Goal: Use online tool/utility: Use online tool/utility

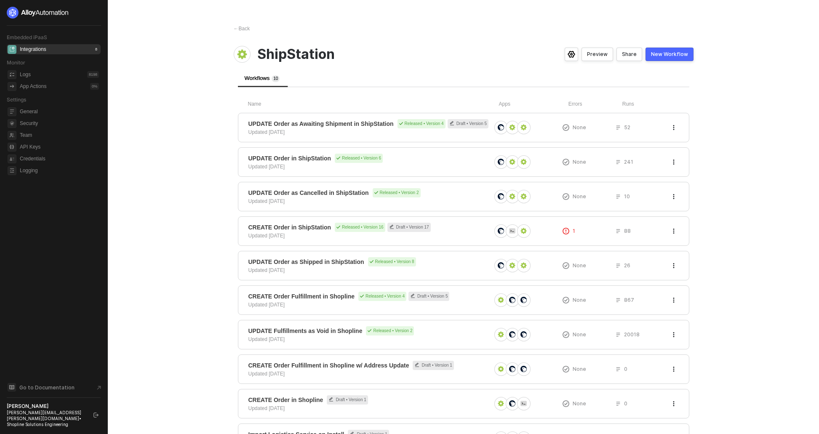
click at [49, 49] on div "Integrations 8" at bounding box center [59, 49] width 79 height 10
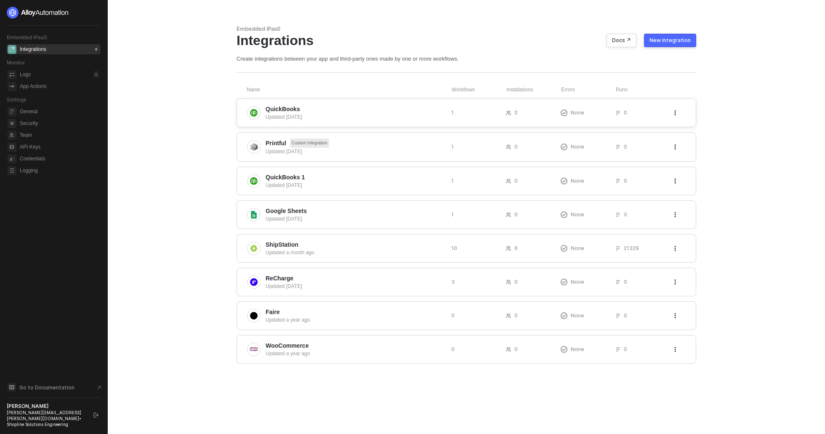
click at [368, 107] on span "QuickBooks" at bounding box center [355, 109] width 179 height 8
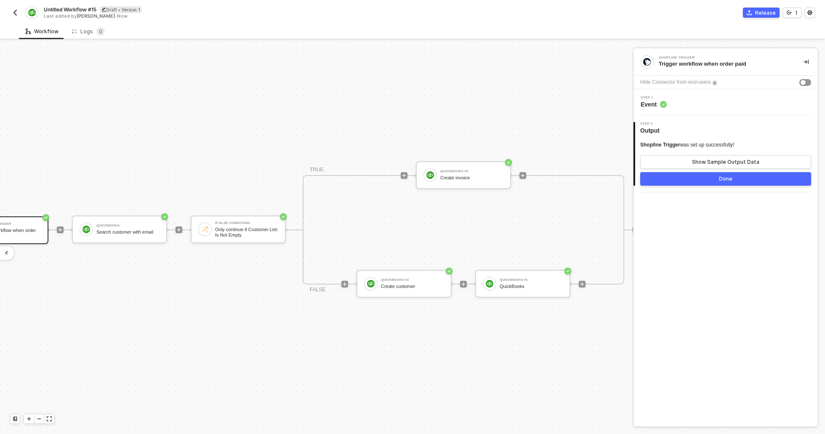
scroll to position [22, 60]
click at [418, 278] on div "QuickBooks #2" at bounding box center [409, 279] width 63 height 3
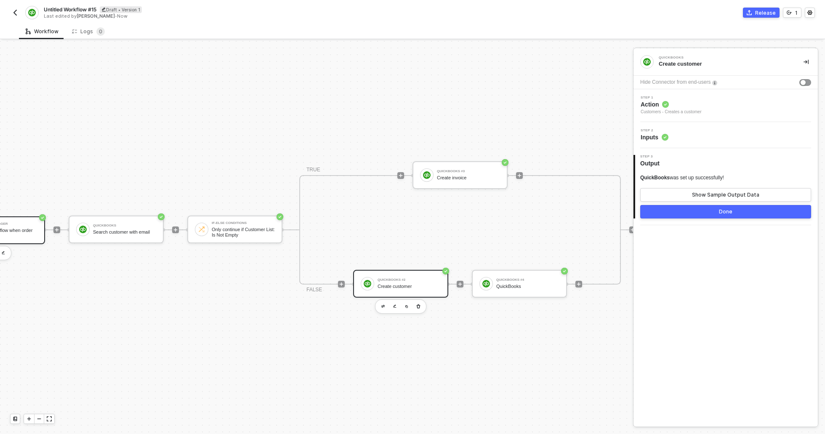
click at [12, 222] on div "Shopline Trigger" at bounding box center [5, 223] width 63 height 3
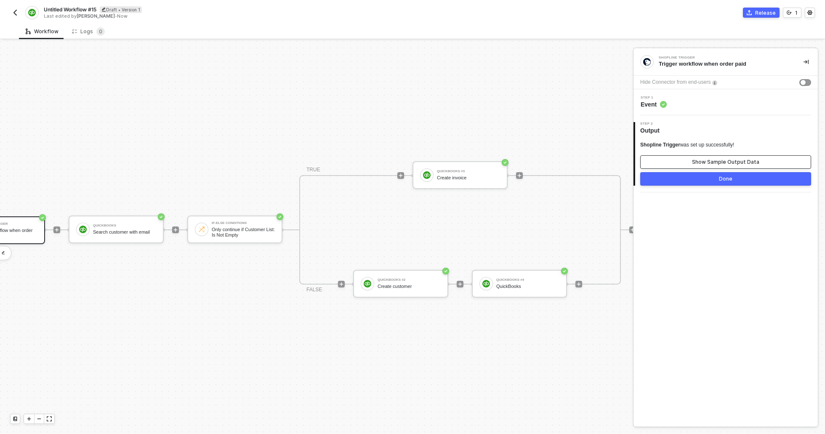
click at [727, 164] on div "Show Sample Output Data" at bounding box center [725, 162] width 67 height 7
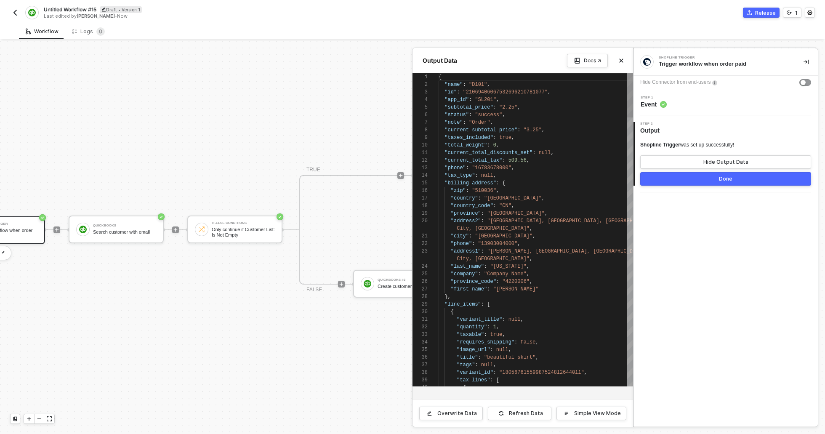
scroll to position [76, 0]
drag, startPoint x: 630, startPoint y: 352, endPoint x: 635, endPoint y: 64, distance: 288.4
click at [637, 59] on div "Shopline Trigger Trigger workflow when order paid Hide Connector from end-users…" at bounding box center [729, 237] width 192 height 393
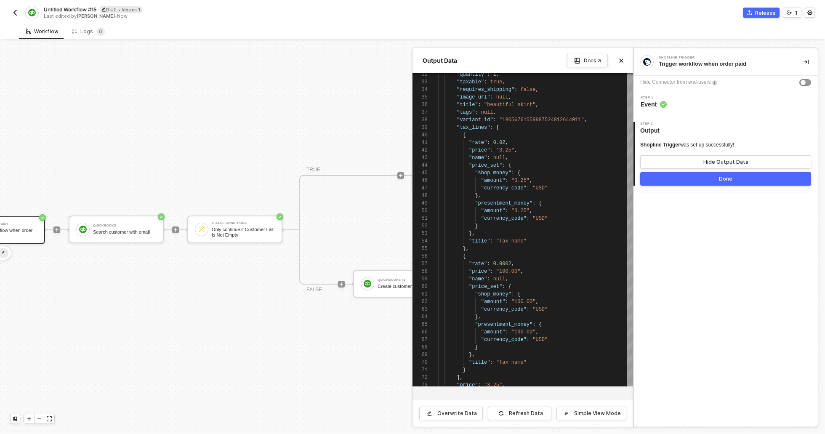
drag, startPoint x: 132, startPoint y: 295, endPoint x: 3, endPoint y: 242, distance: 139.1
click at [132, 295] on div at bounding box center [412, 237] width 825 height 393
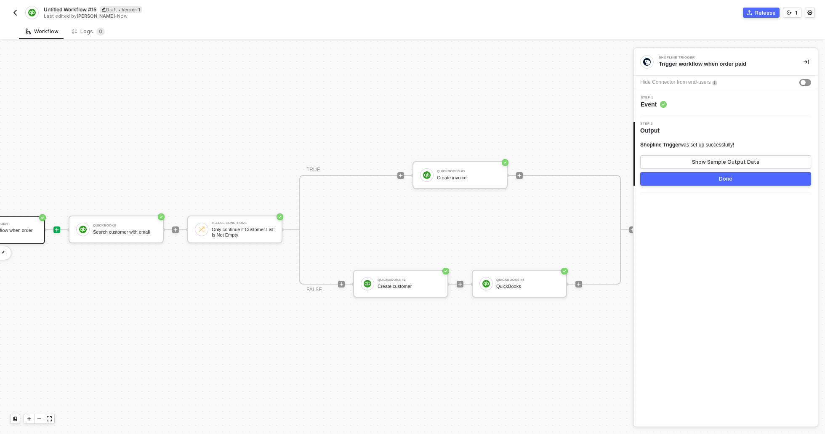
click at [58, 227] on icon "icon-play" at bounding box center [56, 229] width 5 height 5
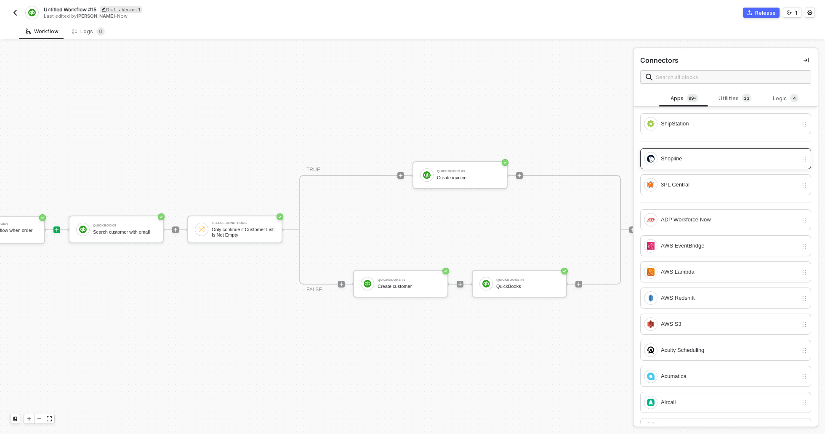
click at [709, 158] on div "Shopline" at bounding box center [729, 158] width 137 height 9
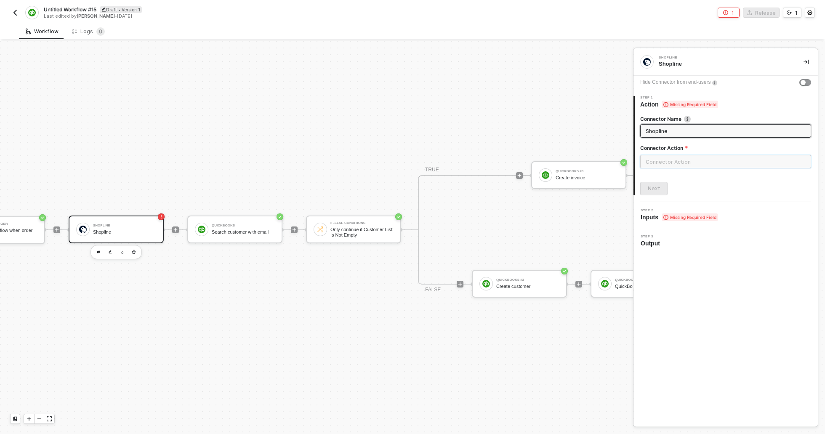
click at [689, 160] on input "text" at bounding box center [725, 161] width 171 height 13
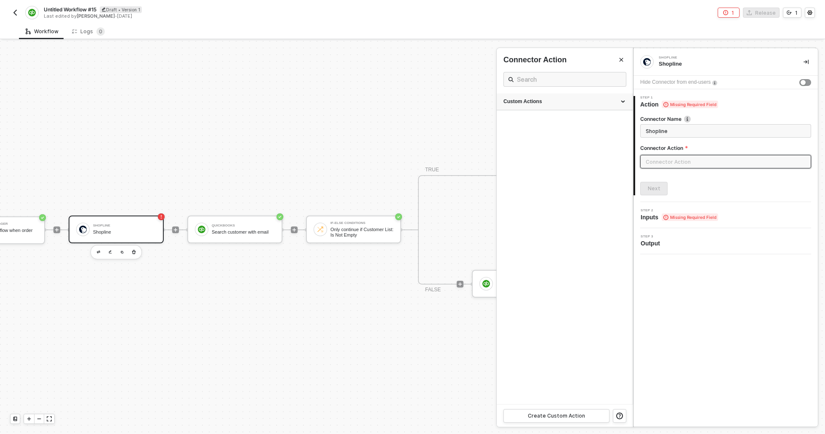
click at [577, 98] on div "Custom Actions" at bounding box center [564, 101] width 122 height 7
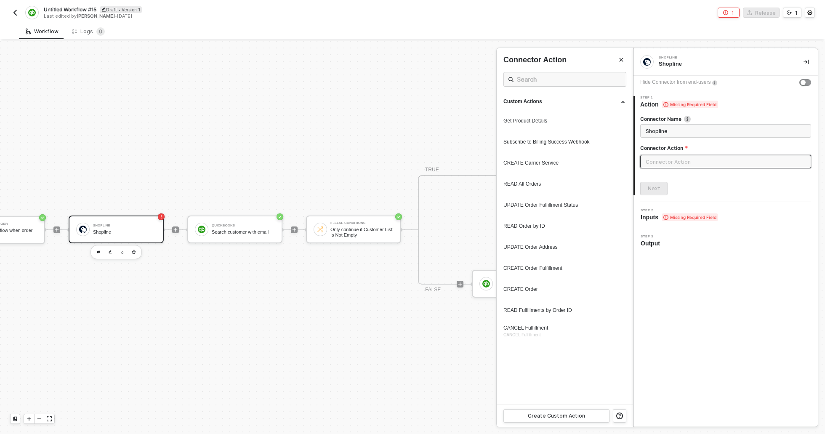
click at [562, 348] on ul "Custom Actions Get Product Details Subscribe to Billing Success Webhook CREATE …" at bounding box center [565, 248] width 136 height 311
click at [621, 57] on icon "Close" at bounding box center [621, 59] width 5 height 5
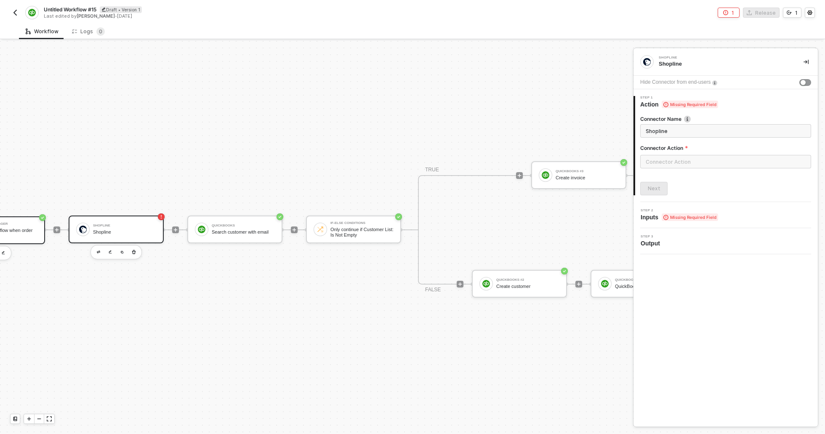
click at [26, 228] on div "Trigger workflow when order paid" at bounding box center [5, 233] width 63 height 11
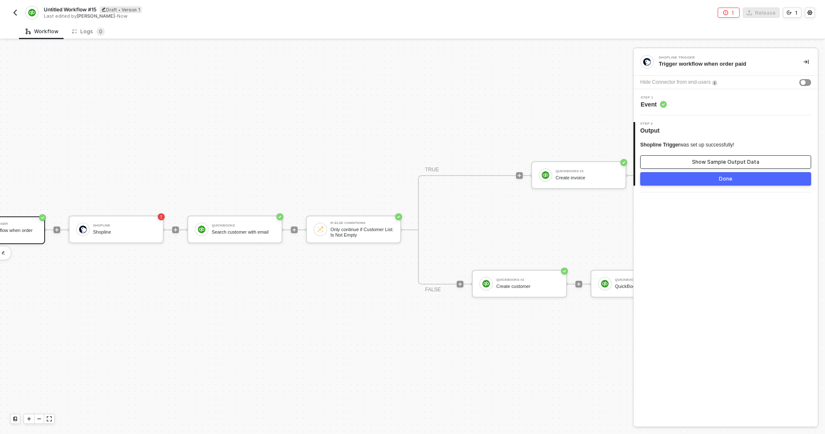
click at [724, 160] on div "Show Sample Output Data" at bounding box center [725, 162] width 67 height 7
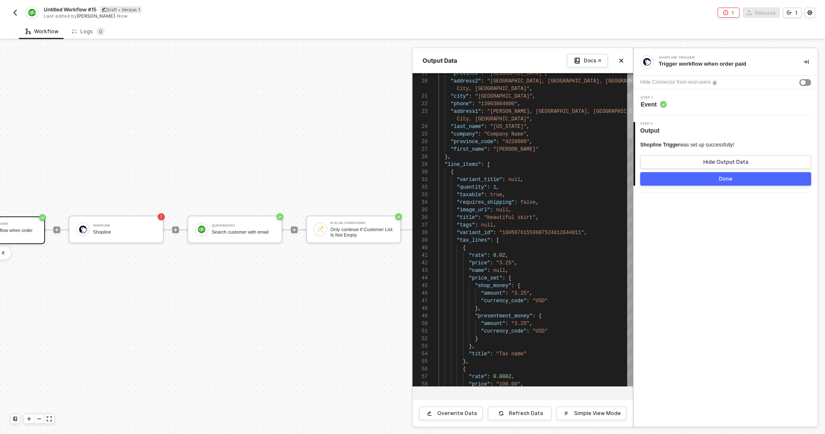
drag, startPoint x: 630, startPoint y: 109, endPoint x: 737, endPoint y: 84, distance: 110.2
click at [633, 132] on div "Shopline Trigger Trigger workflow when order paid Hide Connector from end-users…" at bounding box center [729, 237] width 192 height 393
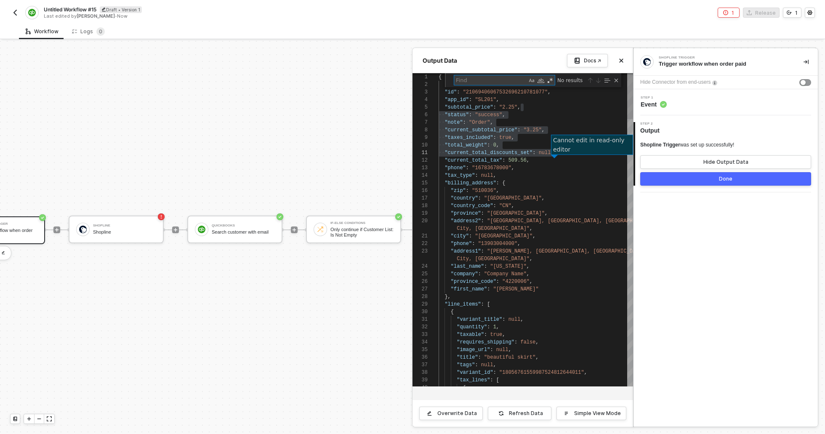
type textarea "City, Guangdong Province", "city": "Guangzhou City", "phone": "13903004000", "a…"
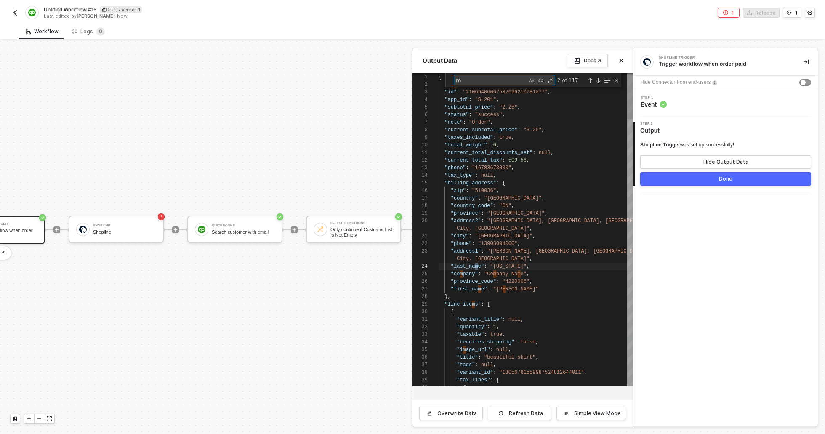
scroll to position [68, 43]
type textarea "m"
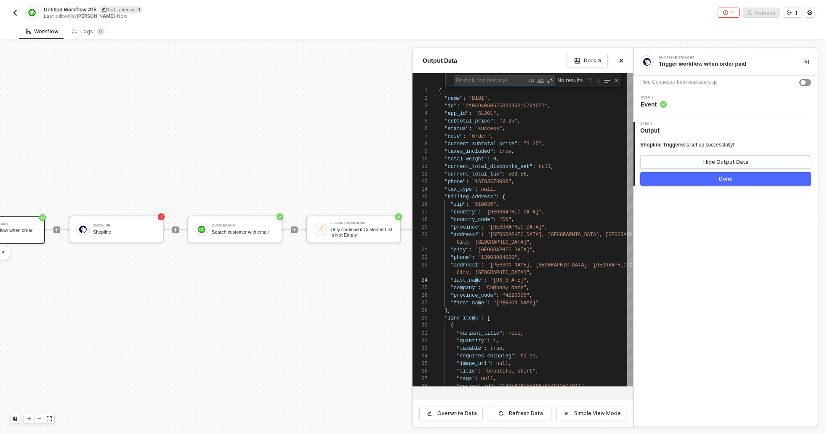
drag, startPoint x: 220, startPoint y: 126, endPoint x: 189, endPoint y: 148, distance: 38.1
click at [220, 126] on div at bounding box center [412, 237] width 825 height 393
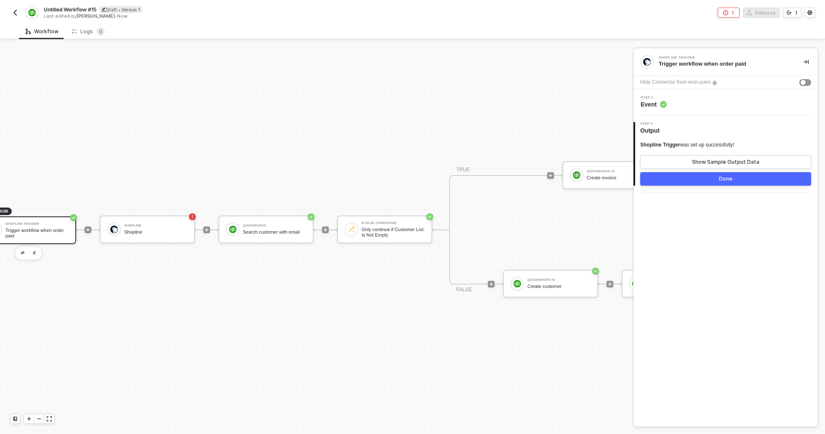
scroll to position [22, 0]
